Goal: Understand process/instructions: Learn how to perform a task or action

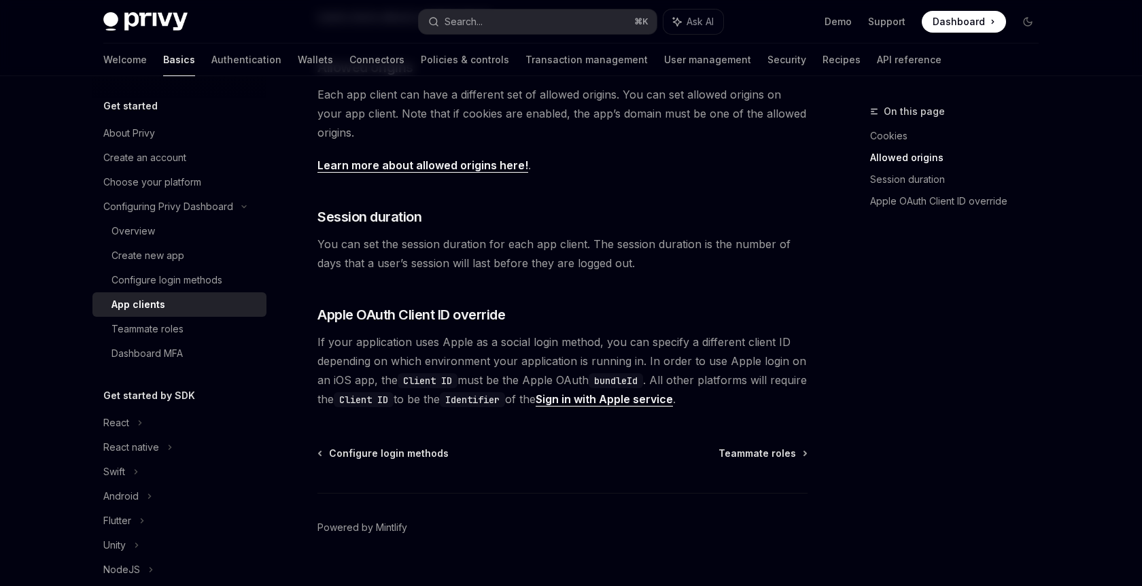
scroll to position [500, 0]
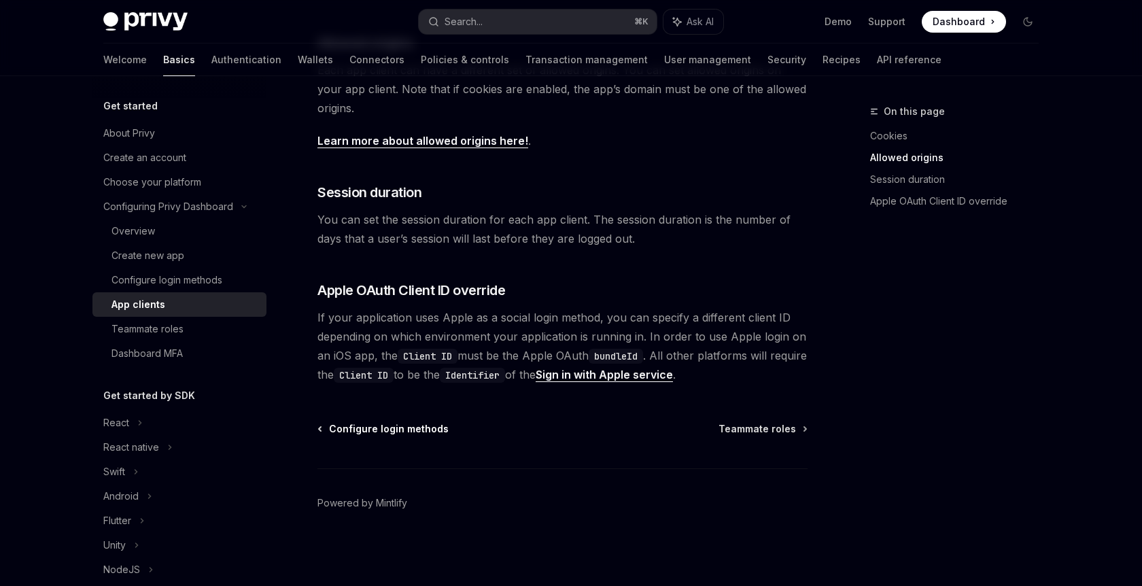
click at [416, 429] on span "Configure login methods" at bounding box center [389, 429] width 120 height 14
type textarea "*"
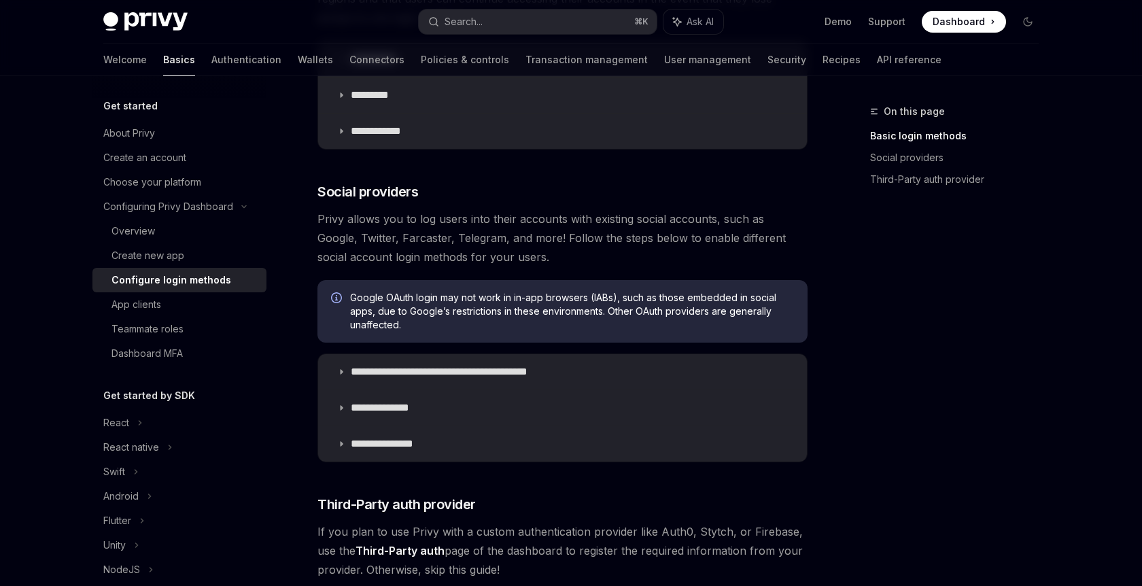
scroll to position [341, 0]
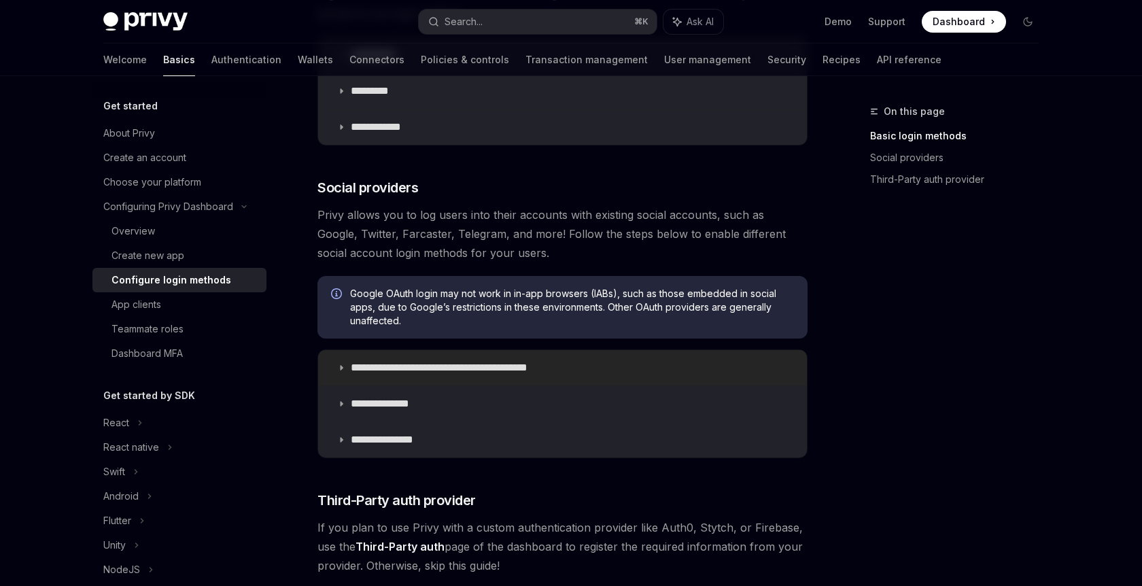
click at [344, 369] on icon at bounding box center [341, 368] width 8 height 8
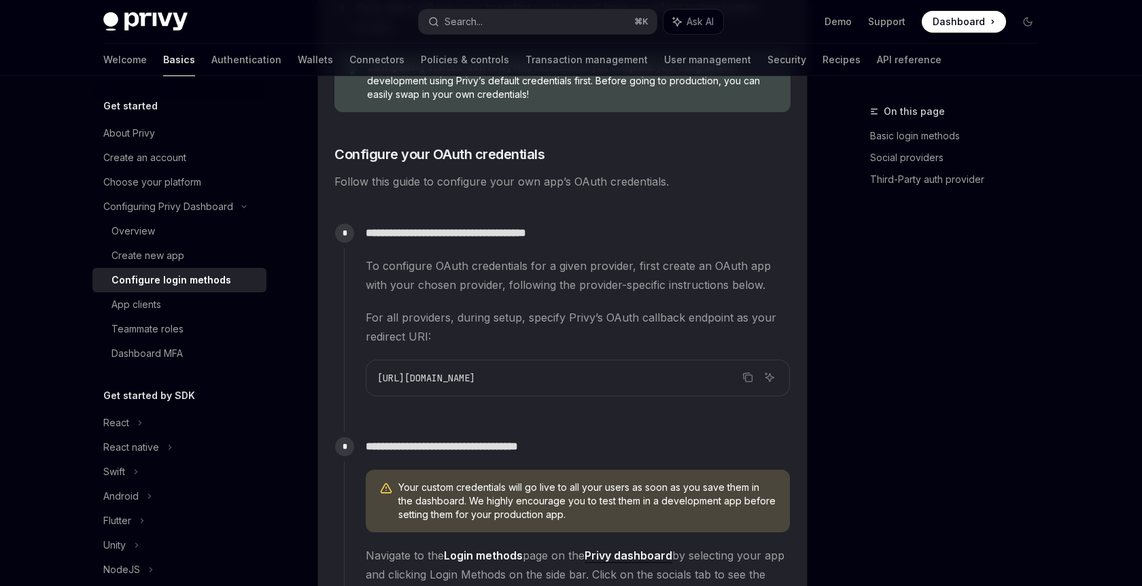
scroll to position [1102, 0]
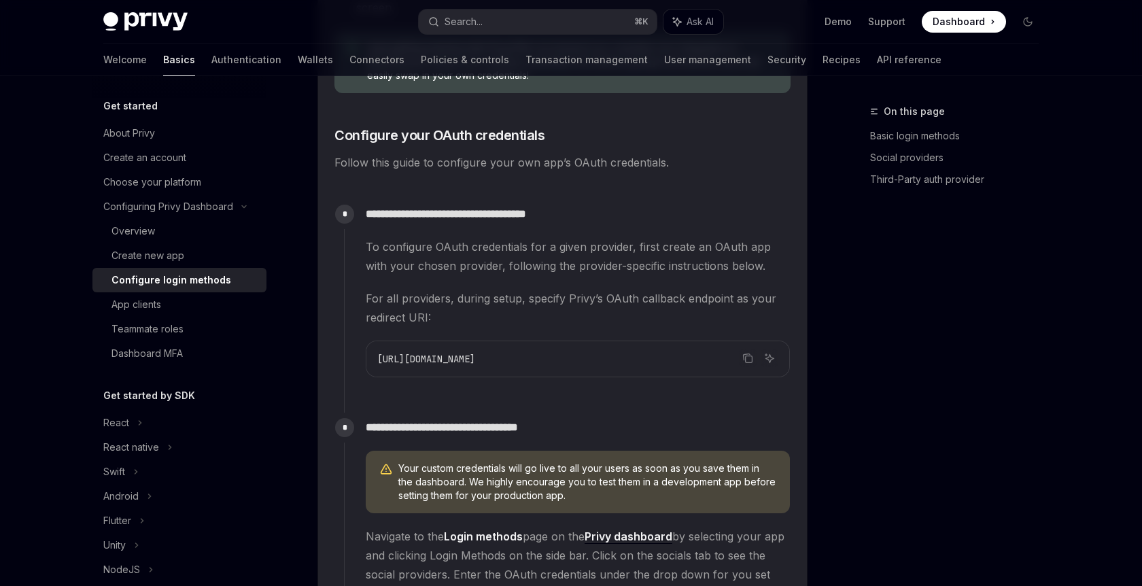
drag, startPoint x: 634, startPoint y: 360, endPoint x: 373, endPoint y: 350, distance: 261.3
click at [373, 350] on div "[URL][DOMAIN_NAME]" at bounding box center [578, 358] width 423 height 35
copy span "[URL][DOMAIN_NAME]"
